Goal: Task Accomplishment & Management: Use online tool/utility

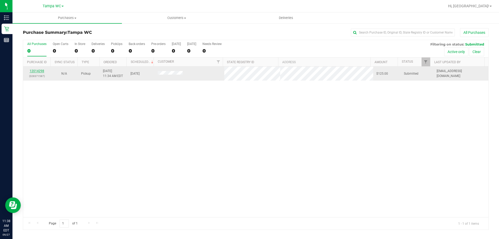
click at [34, 70] on link "12014298" at bounding box center [37, 71] width 15 height 4
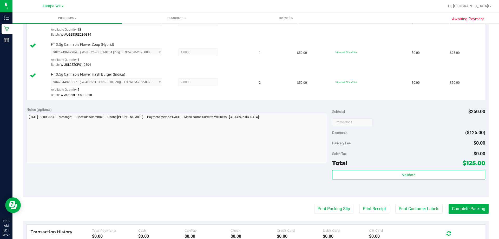
scroll to position [234, 0]
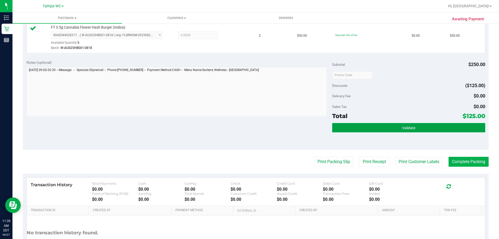
click at [354, 125] on button "Validate" at bounding box center [408, 127] width 153 height 9
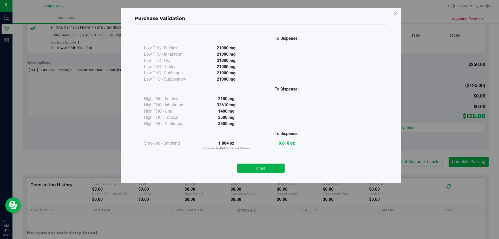
drag, startPoint x: 260, startPoint y: 165, endPoint x: 259, endPoint y: 170, distance: 5.3
click at [260, 166] on button "Close" at bounding box center [260, 167] width 47 height 9
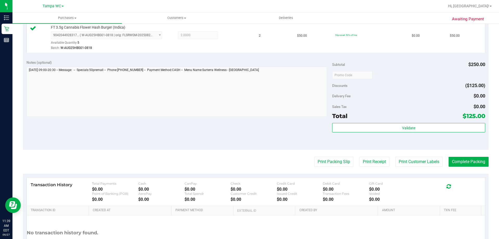
click at [258, 171] on purchase-details "Back Edit Purchase Cancel Purchase View Profile # 12014298 BioTrack ID: - Submi…" at bounding box center [255, 32] width 465 height 476
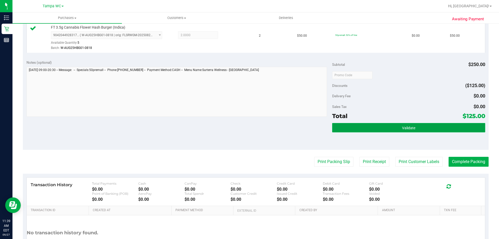
click at [358, 125] on button "Validate" at bounding box center [408, 127] width 153 height 9
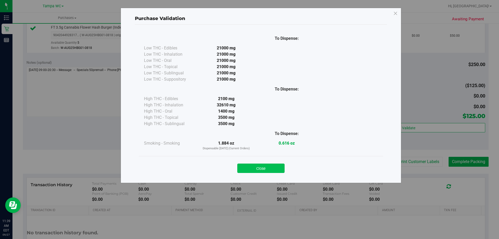
click at [277, 171] on button "Close" at bounding box center [260, 167] width 47 height 9
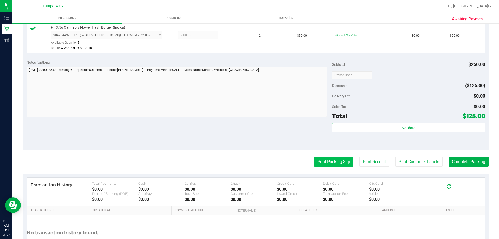
click at [335, 166] on button "Print Packing Slip" at bounding box center [333, 162] width 39 height 10
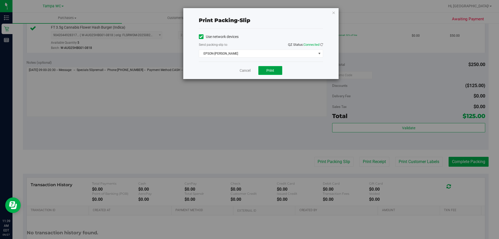
click at [282, 74] on button "Print" at bounding box center [270, 70] width 24 height 9
click at [335, 14] on icon "button" at bounding box center [334, 12] width 4 height 6
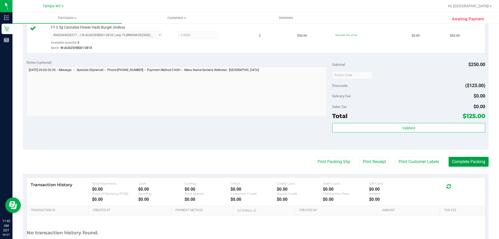
click at [459, 162] on button "Complete Packing" at bounding box center [468, 162] width 40 height 10
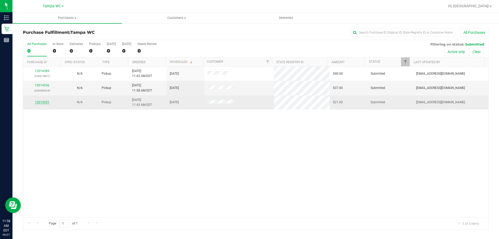
click at [40, 101] on link "12014351" at bounding box center [42, 102] width 15 height 4
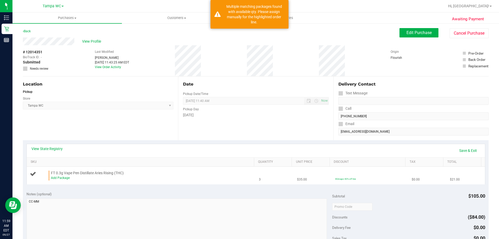
click at [64, 179] on div "Add Package" at bounding box center [151, 177] width 201 height 5
click at [63, 178] on link "Add Package" at bounding box center [60, 178] width 19 height 4
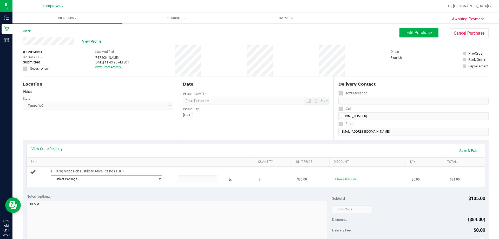
click at [98, 177] on span "Select Package" at bounding box center [103, 178] width 104 height 7
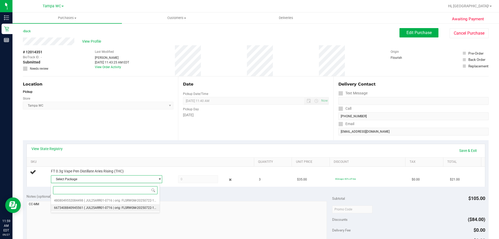
click at [109, 206] on span "( JUL25ARR01-0716 | orig: FLSRWGM-20250722-1733 )" at bounding box center [122, 208] width 77 height 4
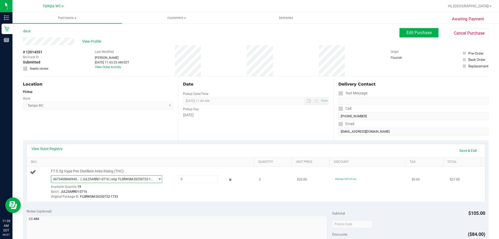
click at [115, 177] on span "( JUL25ARR01-0716 | orig: FLSRWGM-20250722-1733 )" at bounding box center [117, 179] width 73 height 4
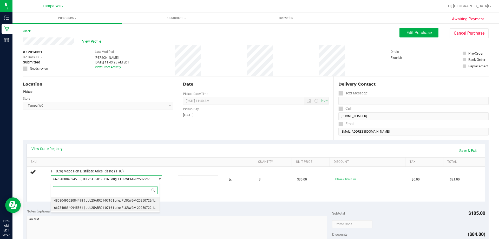
click at [106, 201] on span "( JUL25ARR01-0716 | orig: FLSRWGM-20250722-1866 )" at bounding box center [122, 200] width 77 height 4
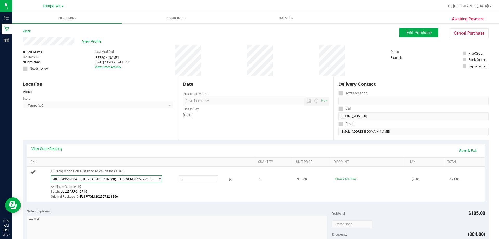
click at [132, 179] on span "( JUL25ARR01-0716 | orig: FLSRWGM-20250722-1866 )" at bounding box center [117, 179] width 73 height 4
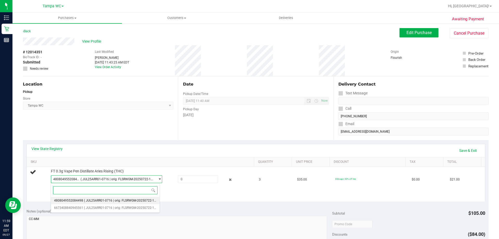
click at [106, 203] on li "4808049552084498 ( JUL25ARR01-0716 | orig: FLSRWGM-20250722-1866 )" at bounding box center [105, 200] width 109 height 7
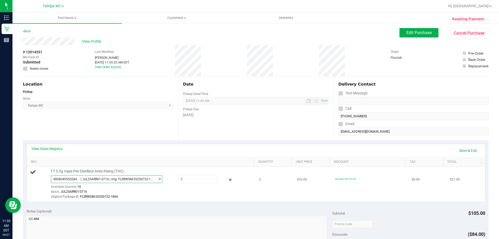
click at [115, 182] on span "4808049552084498 ( JUL25ARR01-0716 | orig: FLSRWGM-20250722-1866 )" at bounding box center [103, 178] width 104 height 7
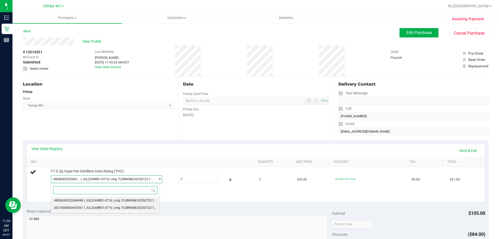
click at [112, 206] on span "( JUL25ARR01-0716 | orig: FLSRWGM-20250722-1733 )" at bounding box center [122, 208] width 77 height 4
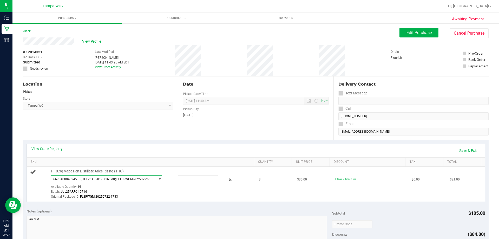
click at [116, 177] on span "( JUL25ARR01-0716 | orig: FLSRWGM-20250722-1733 )" at bounding box center [117, 179] width 73 height 4
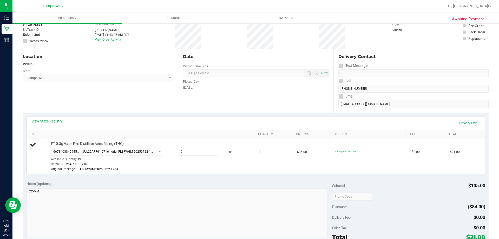
scroll to position [26, 0]
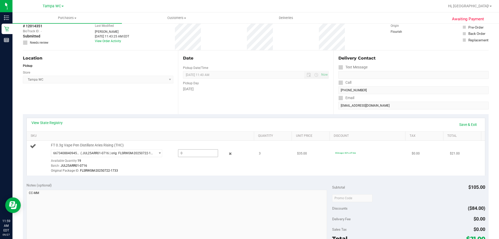
click at [200, 152] on span at bounding box center [198, 153] width 40 height 8
type input "3.00"
type input "3.0000"
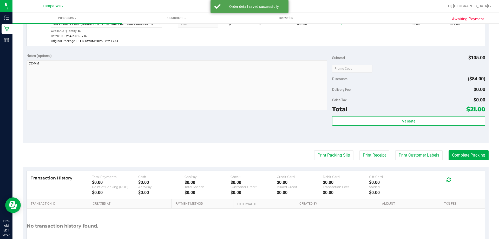
scroll to position [156, 0]
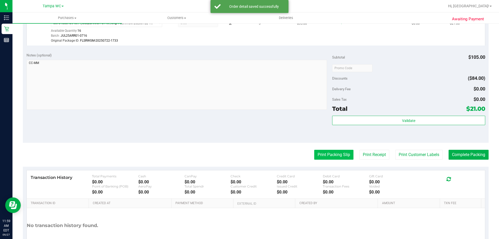
click at [317, 154] on button "Print Packing Slip" at bounding box center [333, 155] width 39 height 10
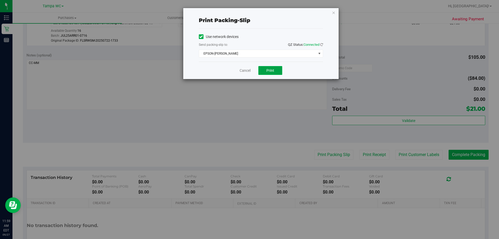
click at [278, 68] on button "Print" at bounding box center [270, 70] width 24 height 9
click at [248, 72] on link "Cancel" at bounding box center [244, 70] width 11 height 5
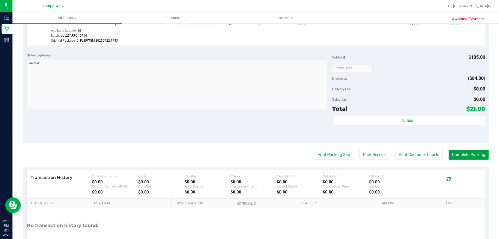
click at [480, 154] on button "Complete Packing" at bounding box center [468, 155] width 40 height 10
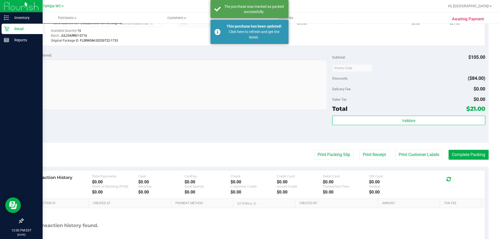
click at [5, 27] on icon at bounding box center [6, 28] width 5 height 5
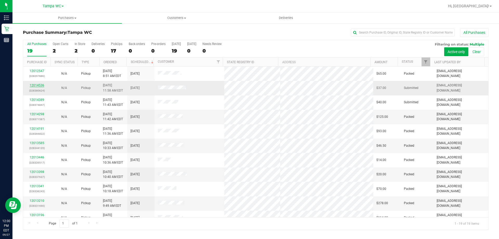
click at [35, 84] on link "12014536" at bounding box center [37, 85] width 15 height 4
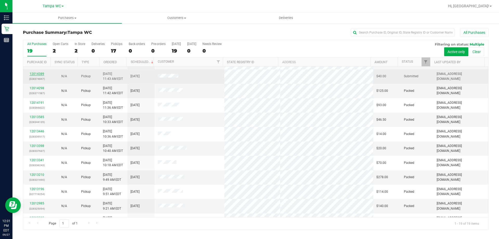
click at [34, 75] on link "12014389" at bounding box center [37, 74] width 15 height 4
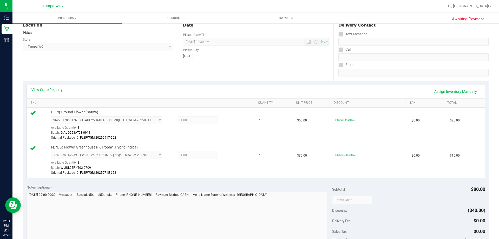
scroll to position [130, 0]
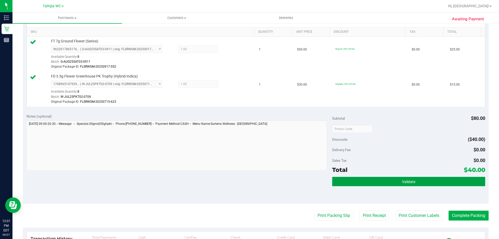
click at [460, 185] on button "Validate" at bounding box center [408, 181] width 153 height 9
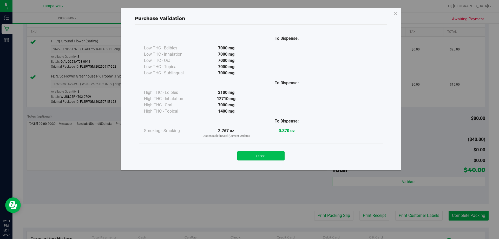
click at [246, 155] on button "Close" at bounding box center [260, 155] width 47 height 9
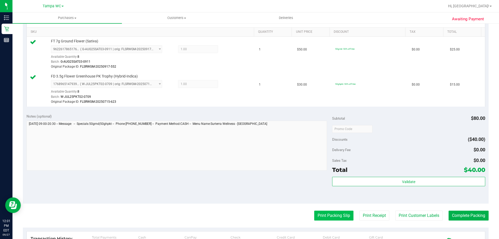
click at [323, 218] on button "Print Packing Slip" at bounding box center [333, 215] width 39 height 10
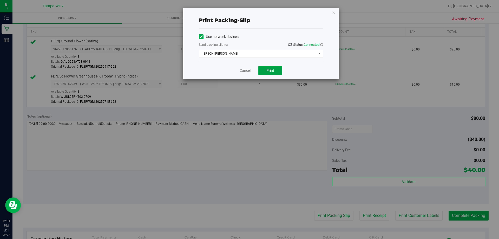
click at [273, 72] on span "Print" at bounding box center [270, 70] width 8 height 4
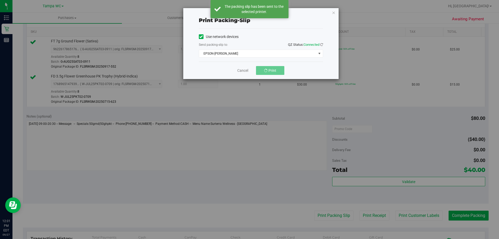
click at [336, 11] on div "Print packing-slip Use network devices Send packing-slip to: QZ Status: Connect…" at bounding box center [260, 43] width 155 height 71
click at [334, 12] on icon "button" at bounding box center [334, 12] width 4 height 6
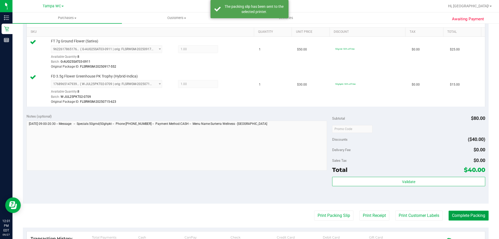
click at [452, 213] on button "Complete Packing" at bounding box center [468, 215] width 40 height 10
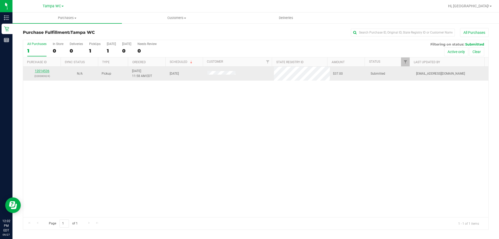
click at [48, 72] on link "12014536" at bounding box center [42, 71] width 15 height 4
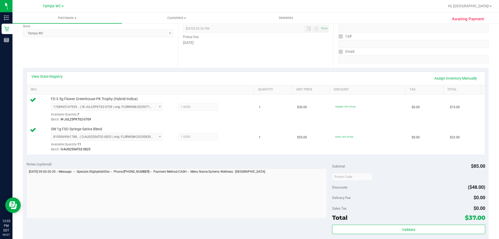
scroll to position [78, 0]
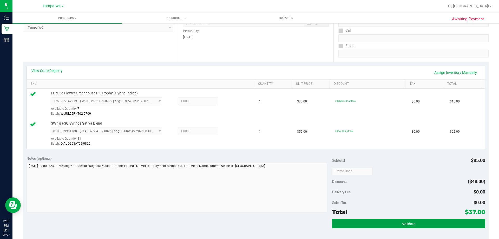
click at [341, 219] on button "Validate" at bounding box center [408, 223] width 153 height 9
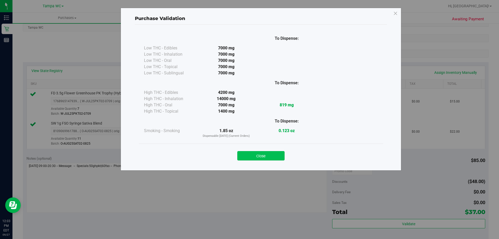
click at [277, 156] on button "Close" at bounding box center [260, 155] width 47 height 9
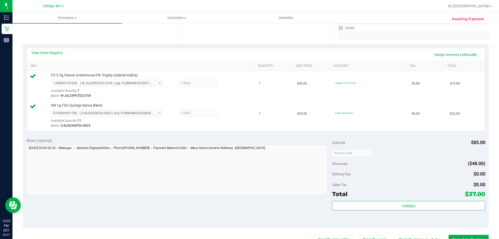
scroll to position [104, 0]
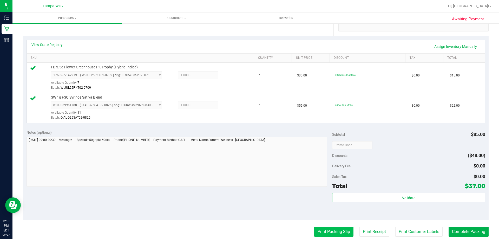
click at [327, 235] on button "Print Packing Slip" at bounding box center [333, 231] width 39 height 10
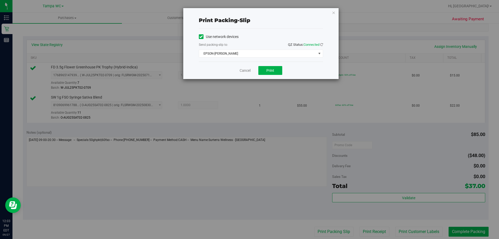
click at [283, 71] on div "Cancel Print" at bounding box center [261, 70] width 124 height 17
click at [281, 71] on button "Print" at bounding box center [270, 70] width 24 height 9
click at [333, 11] on icon "button" at bounding box center [334, 12] width 4 height 6
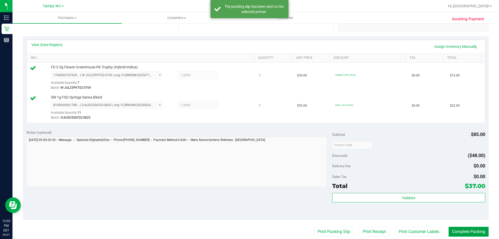
click at [450, 229] on button "Complete Packing" at bounding box center [468, 231] width 40 height 10
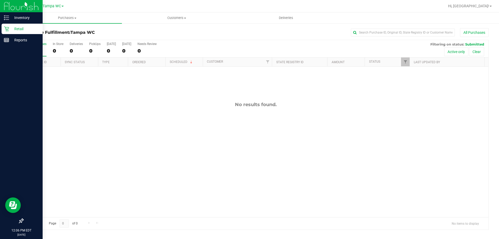
click at [8, 29] on icon at bounding box center [6, 28] width 5 height 5
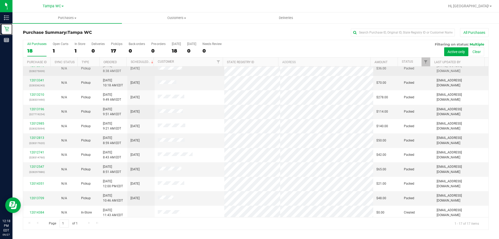
scroll to position [94, 0]
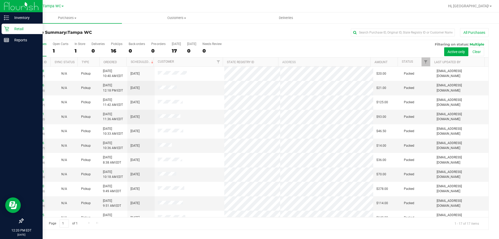
click at [19, 28] on p "Retail" at bounding box center [24, 29] width 31 height 6
click at [7, 16] on line at bounding box center [7, 16] width 3 height 0
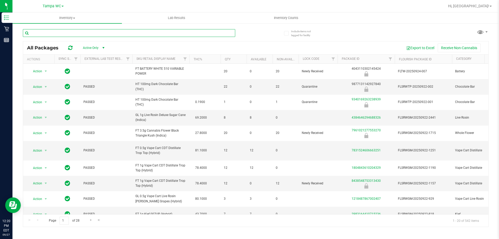
click at [75, 30] on input "text" at bounding box center [129, 33] width 212 height 8
type input "fso"
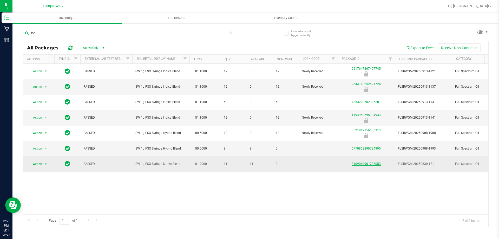
click at [368, 164] on link "8109069961788053" at bounding box center [365, 164] width 29 height 4
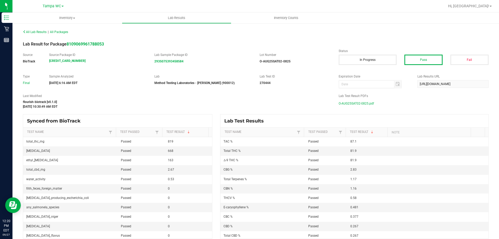
click at [354, 103] on span "O-AUG25SAT02-0825.pdf" at bounding box center [355, 103] width 35 height 8
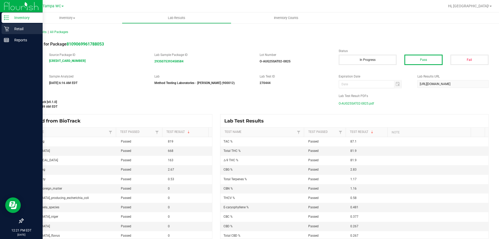
click at [8, 27] on icon at bounding box center [6, 28] width 5 height 5
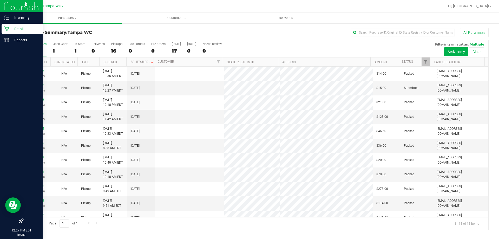
click at [19, 29] on p "Retail" at bounding box center [24, 29] width 31 height 6
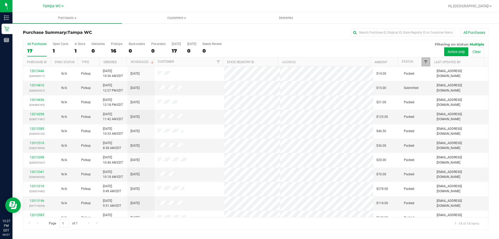
click at [425, 62] on span "Filter" at bounding box center [425, 62] width 4 height 4
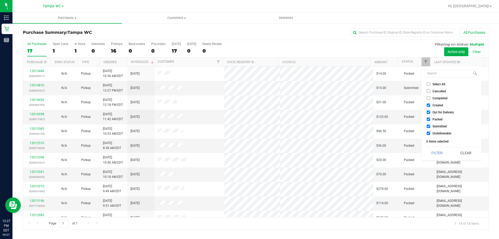
click at [435, 133] on span "Undeliverable" at bounding box center [441, 133] width 19 height 3
click at [430, 133] on input "Undeliverable" at bounding box center [428, 132] width 3 height 3
checkbox input "false"
click at [435, 118] on span "Packed" at bounding box center [437, 119] width 10 height 3
click at [430, 117] on input "Packed" at bounding box center [428, 118] width 3 height 3
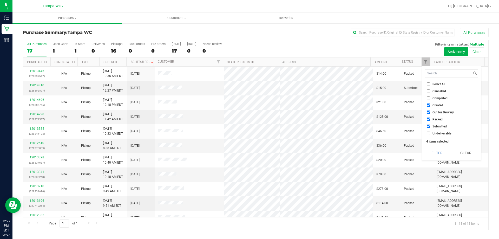
checkbox input "false"
click at [434, 112] on span "Out for Delivery" at bounding box center [442, 112] width 21 height 3
click at [430, 112] on input "Out for Delivery" at bounding box center [428, 111] width 3 height 3
checkbox input "false"
click at [434, 104] on span "Created" at bounding box center [437, 105] width 11 height 3
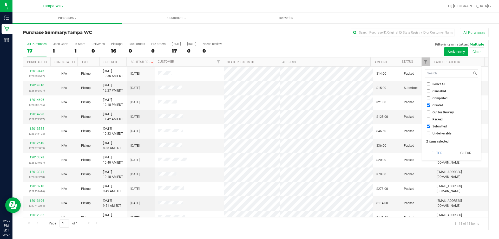
click at [430, 103] on input "Created" at bounding box center [428, 104] width 3 height 3
checkbox input "false"
click at [432, 148] on button "Filter" at bounding box center [436, 152] width 25 height 11
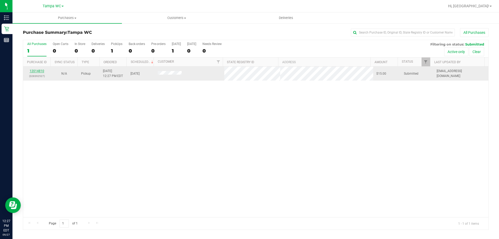
click at [42, 71] on link "12014810" at bounding box center [37, 71] width 15 height 4
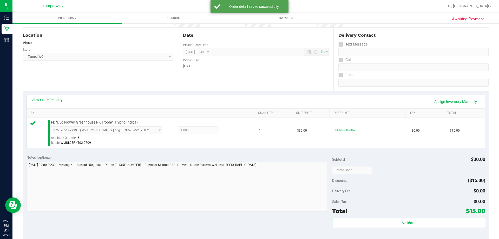
scroll to position [104, 0]
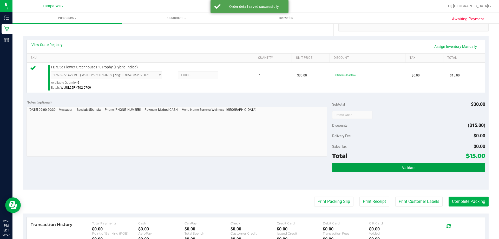
click at [438, 166] on button "Validate" at bounding box center [408, 167] width 153 height 9
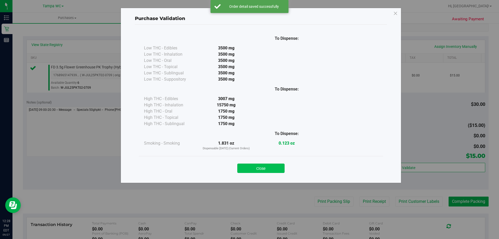
click at [258, 164] on button "Close" at bounding box center [260, 167] width 47 height 9
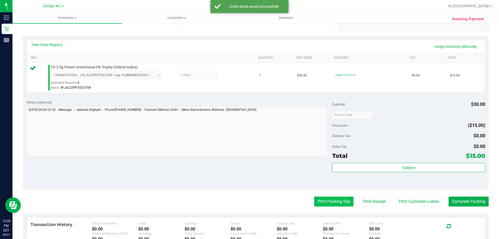
click at [337, 203] on button "Print Packing Slip" at bounding box center [333, 201] width 39 height 10
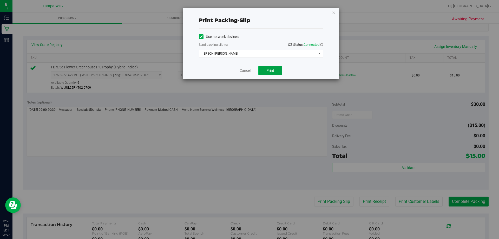
click at [268, 68] on button "Print" at bounding box center [270, 70] width 24 height 9
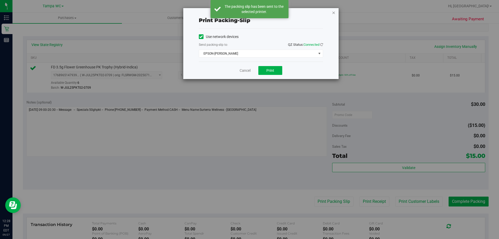
click at [335, 11] on icon "button" at bounding box center [334, 12] width 4 height 6
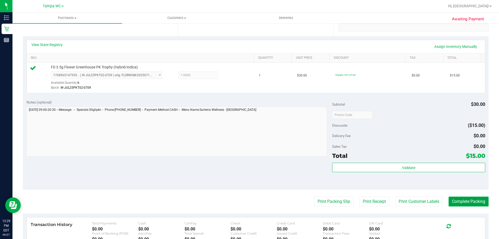
click at [474, 198] on button "Complete Packing" at bounding box center [468, 201] width 40 height 10
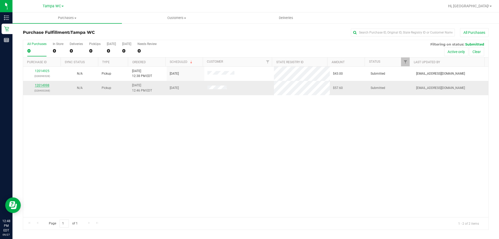
click at [39, 84] on link "12014998" at bounding box center [42, 85] width 15 height 4
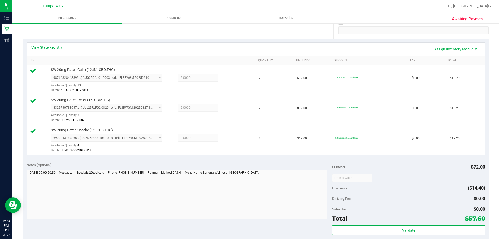
scroll to position [130, 0]
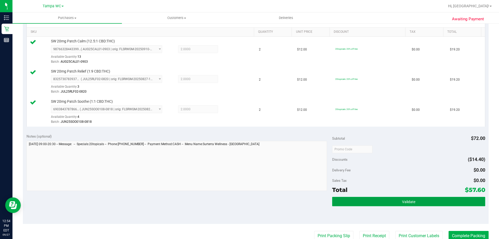
click at [396, 204] on button "Validate" at bounding box center [408, 201] width 153 height 9
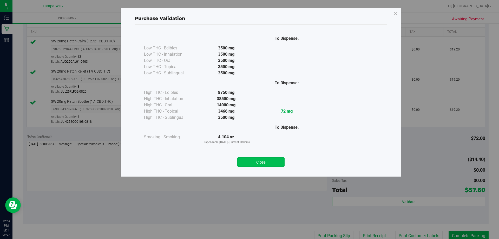
click at [281, 161] on button "Close" at bounding box center [260, 161] width 47 height 9
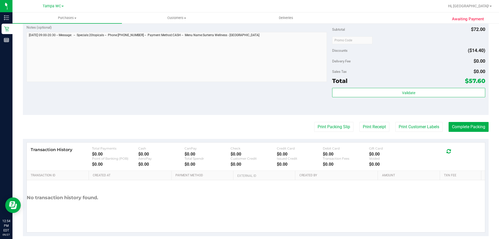
scroll to position [246, 0]
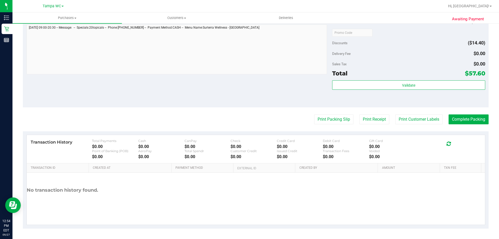
click at [331, 113] on purchase-details "Back Edit Purchase Cancel Purchase View Profile # 12014998 BioTrack ID: - Submi…" at bounding box center [255, 5] width 465 height 447
click at [329, 118] on button "Print Packing Slip" at bounding box center [333, 119] width 39 height 10
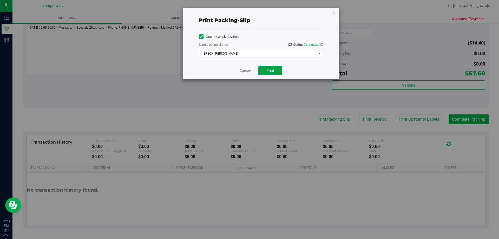
click at [264, 70] on button "Print" at bounding box center [270, 70] width 24 height 9
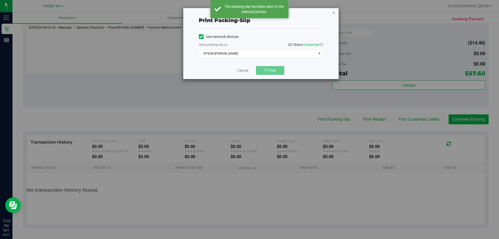
click at [333, 14] on icon "button" at bounding box center [334, 12] width 4 height 6
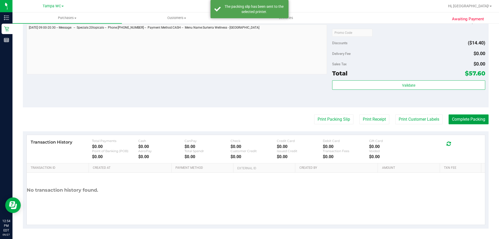
click at [454, 124] on button "Complete Packing" at bounding box center [468, 119] width 40 height 10
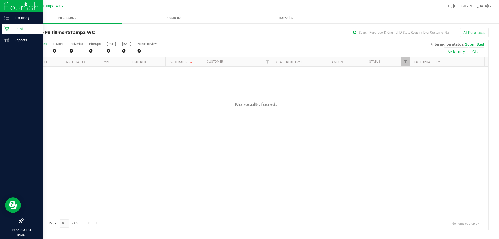
click at [12, 34] on link "Retail" at bounding box center [21, 29] width 43 height 11
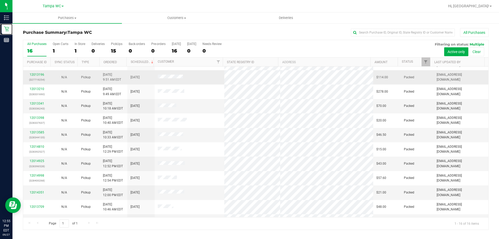
scroll to position [78, 0]
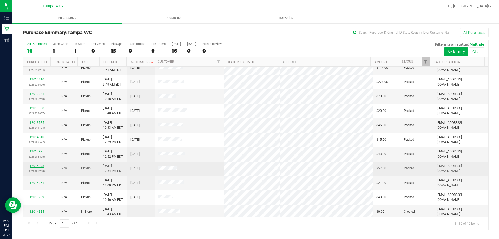
click at [41, 165] on link "12014998" at bounding box center [37, 166] width 15 height 4
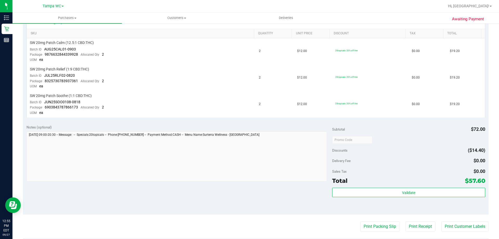
scroll to position [156, 0]
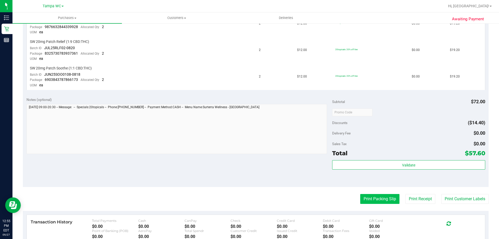
click at [384, 195] on button "Print Packing Slip" at bounding box center [379, 199] width 39 height 10
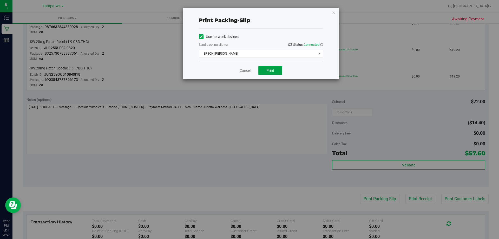
click at [275, 69] on button "Print" at bounding box center [270, 70] width 24 height 9
click at [244, 66] on div "Cancel Print" at bounding box center [261, 70] width 124 height 17
click at [244, 67] on div "Cancel Print" at bounding box center [261, 70] width 124 height 17
click at [244, 69] on link "Cancel" at bounding box center [244, 70] width 11 height 5
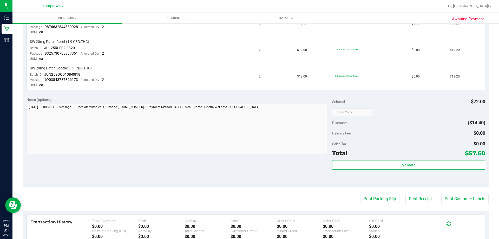
click at [409, 158] on div "Subtotal $72.00 Discounts ($14.40) Delivery Fee $0.00 Sales Tax $0.00 Total $57…" at bounding box center [408, 140] width 153 height 86
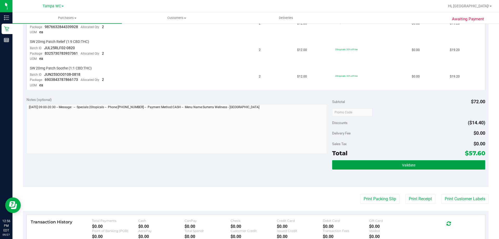
click at [407, 161] on button "Validate" at bounding box center [408, 164] width 153 height 9
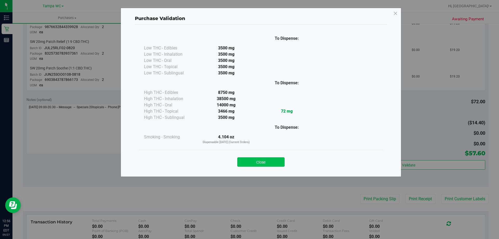
click at [280, 163] on button "Close" at bounding box center [260, 161] width 47 height 9
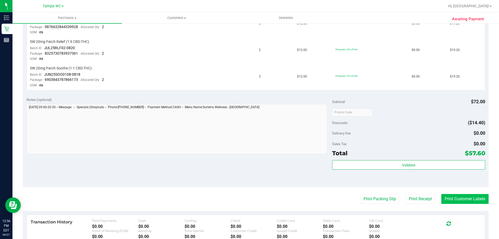
click at [468, 201] on button "Print Customer Labels" at bounding box center [464, 199] width 47 height 10
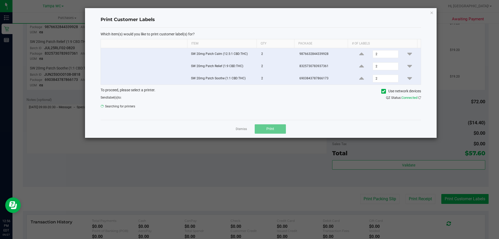
click at [468, 201] on ngb-modal-window "Print Customer Labels Which item(s) would you like to print customer label(s) f…" at bounding box center [251, 119] width 503 height 239
click at [243, 130] on link "Dismiss" at bounding box center [241, 129] width 11 height 4
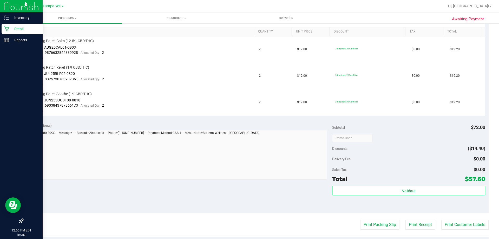
scroll to position [130, 0]
click at [6, 30] on icon at bounding box center [6, 28] width 5 height 5
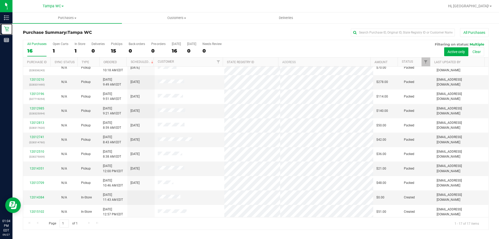
scroll to position [94, 0]
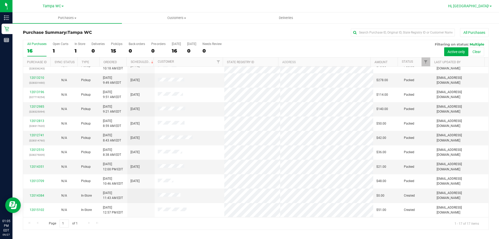
click at [488, 6] on span "Hi, [GEOGRAPHIC_DATA]!" at bounding box center [468, 6] width 41 height 4
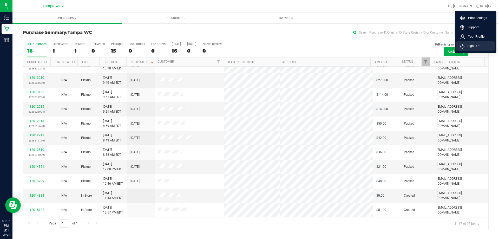
click at [481, 47] on li "Sign Out" at bounding box center [475, 45] width 39 height 9
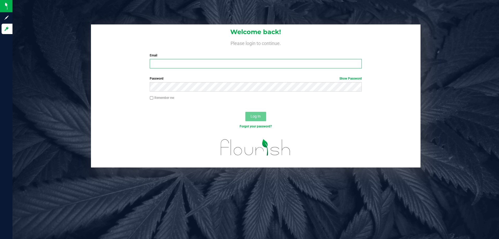
click at [178, 64] on input "Email" at bounding box center [256, 63] width 212 height 9
type input "[EMAIL_ADDRESS][DOMAIN_NAME]"
click at [245, 112] on button "Log In" at bounding box center [255, 116] width 21 height 9
